Goal: Information Seeking & Learning: Learn about a topic

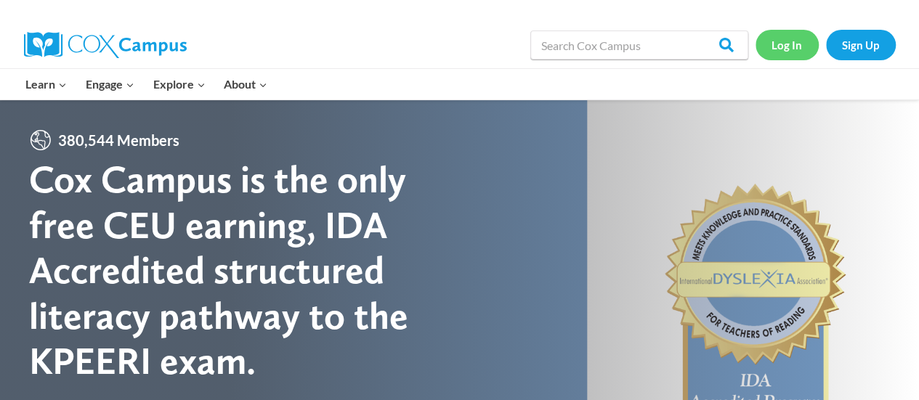
click at [800, 38] on link "Log In" at bounding box center [787, 45] width 63 height 30
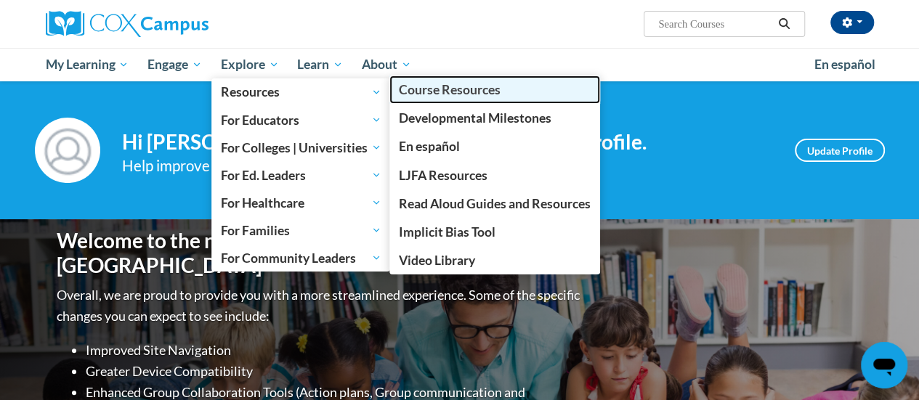
click at [426, 89] on span "Course Resources" at bounding box center [450, 89] width 102 height 15
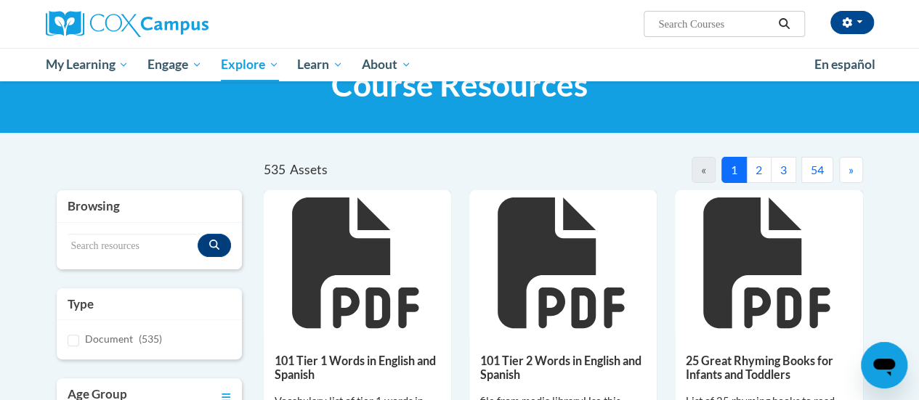
scroll to position [60, 0]
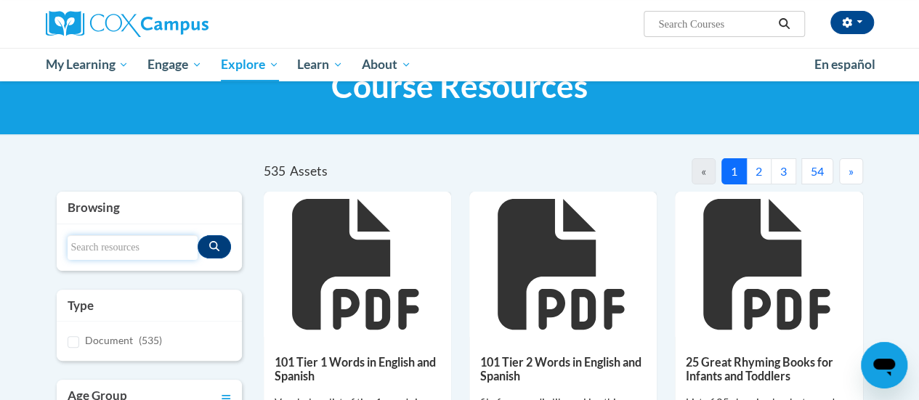
click at [142, 247] on input "Search resources" at bounding box center [133, 247] width 130 height 25
type input "fluency"
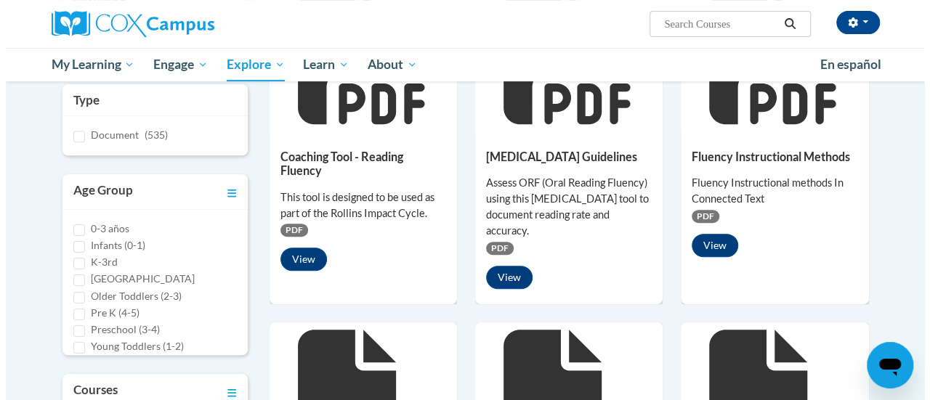
scroll to position [266, 0]
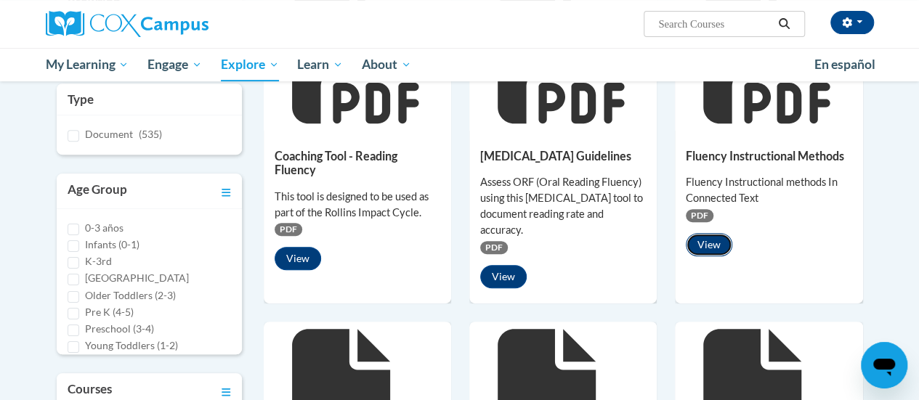
click at [706, 233] on button "View" at bounding box center [709, 244] width 46 height 23
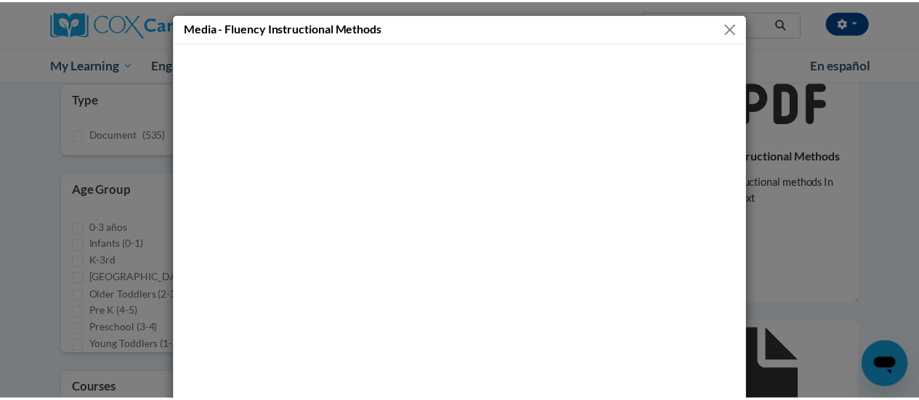
scroll to position [116, 0]
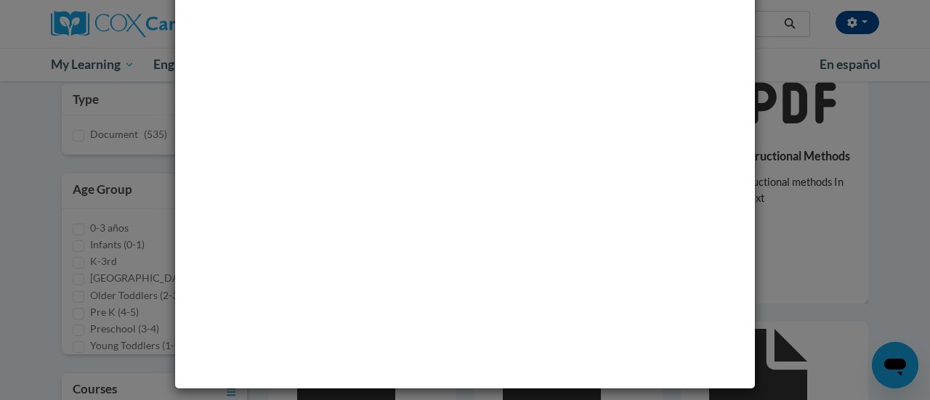
click at [860, 235] on div "Media - Fluency Instructional Methods" at bounding box center [465, 200] width 930 height 400
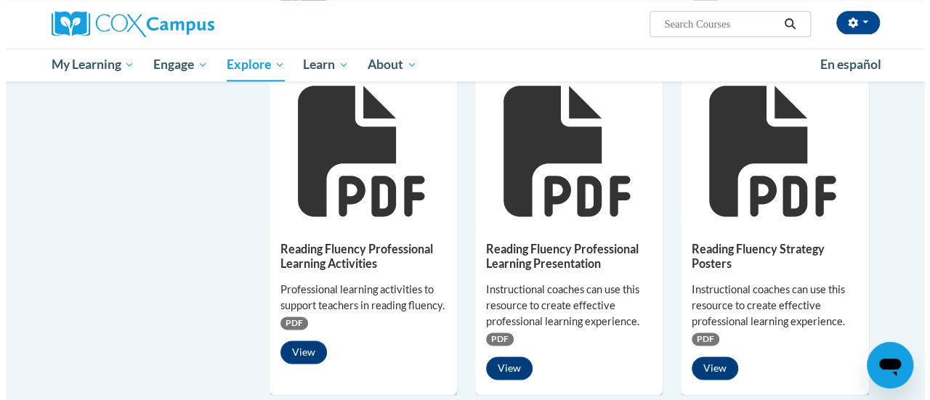
scroll to position [860, 0]
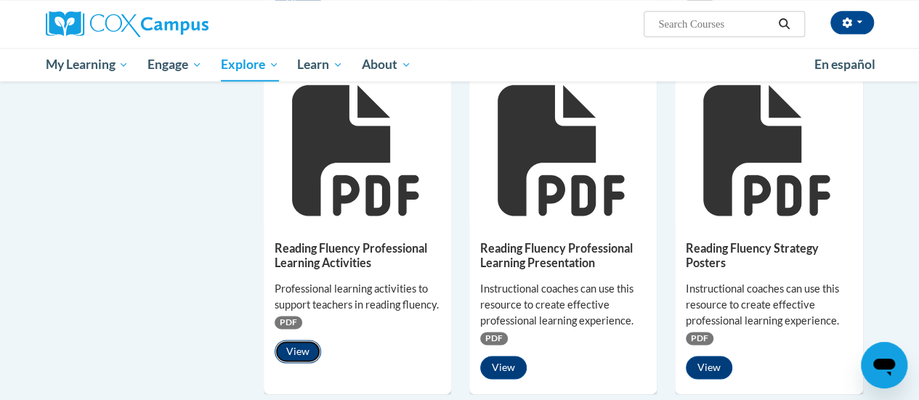
click at [292, 348] on button "View" at bounding box center [298, 351] width 46 height 23
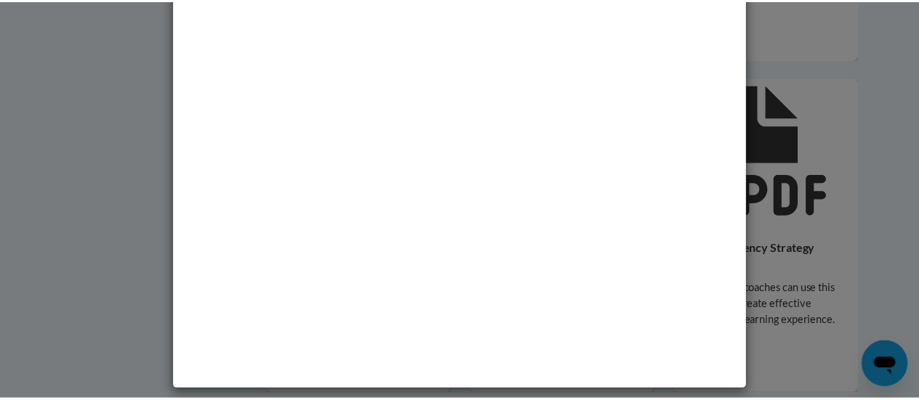
scroll to position [116, 0]
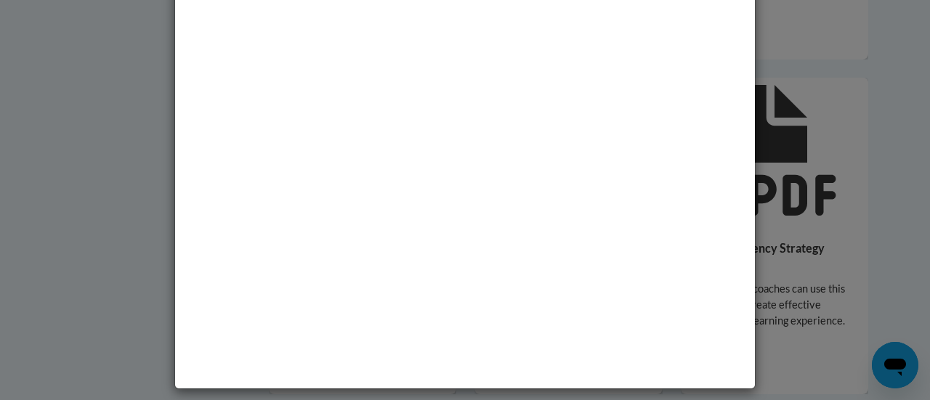
click at [869, 256] on div "Media - Reading Fluency Professional Learning Activities" at bounding box center [465, 200] width 930 height 400
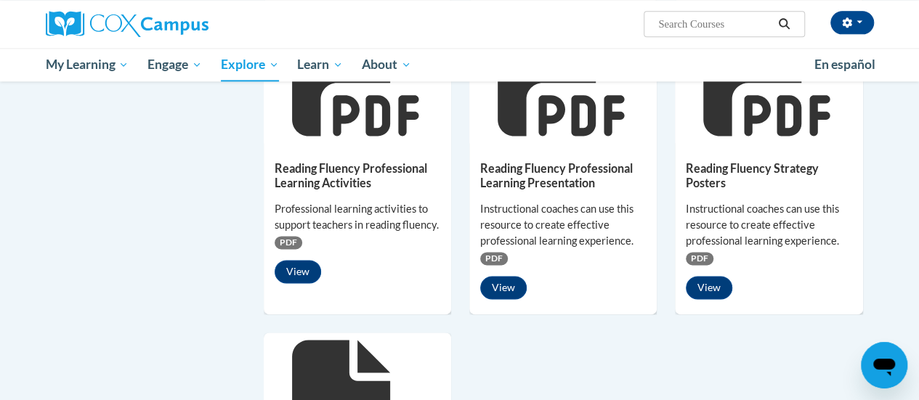
scroll to position [1006, 0]
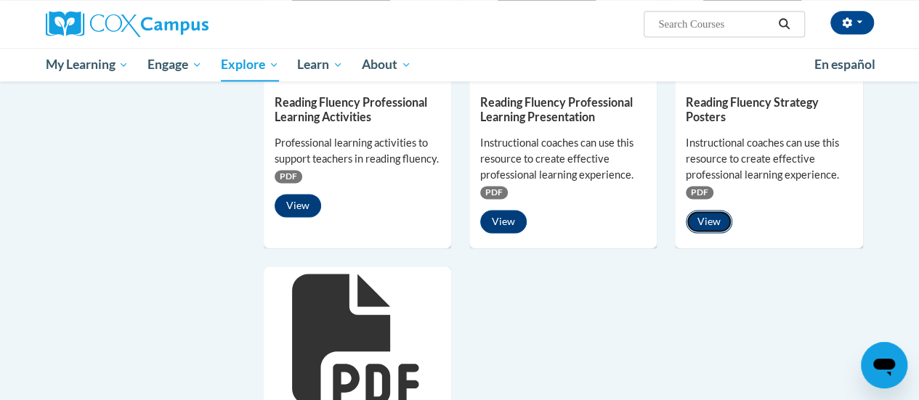
click at [712, 219] on button "View" at bounding box center [709, 221] width 46 height 23
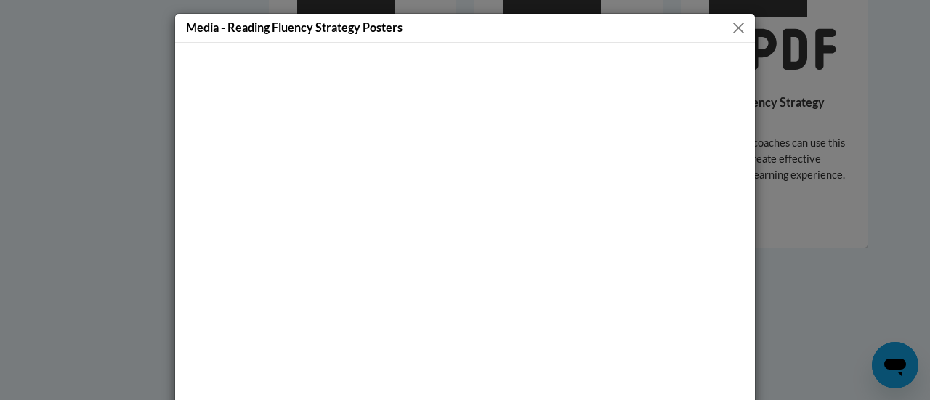
click at [816, 273] on div "Media - Reading Fluency Strategy Posters" at bounding box center [465, 200] width 930 height 400
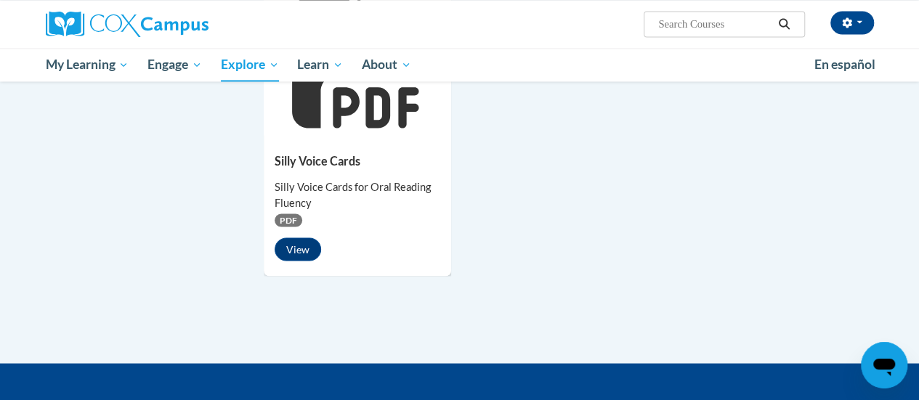
scroll to position [1281, 0]
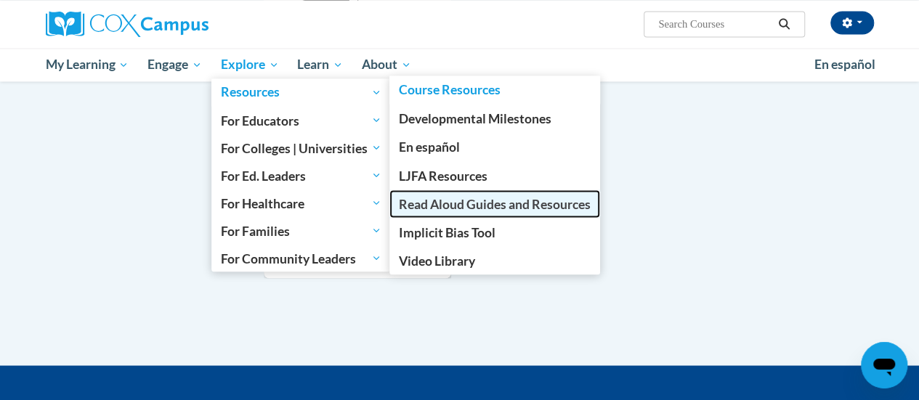
click at [442, 204] on span "Read Aloud Guides and Resources" at bounding box center [495, 203] width 192 height 15
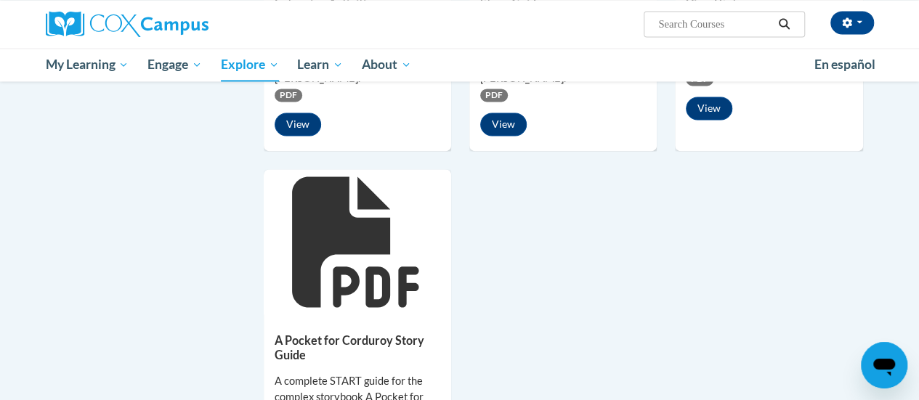
scroll to position [1137, 0]
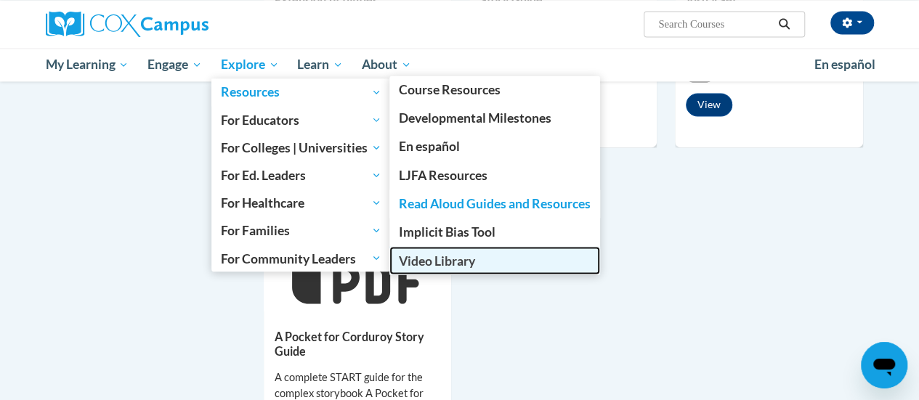
click at [437, 254] on span "Video Library" at bounding box center [437, 260] width 76 height 15
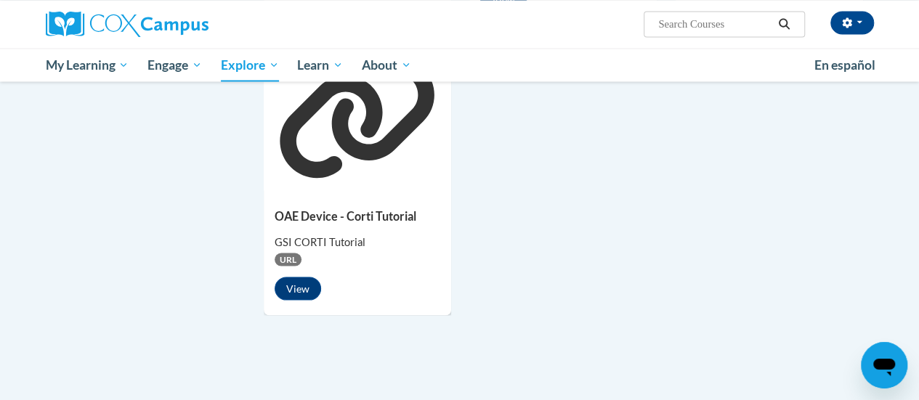
scroll to position [1318, 0]
